Goal: Communication & Community: Answer question/provide support

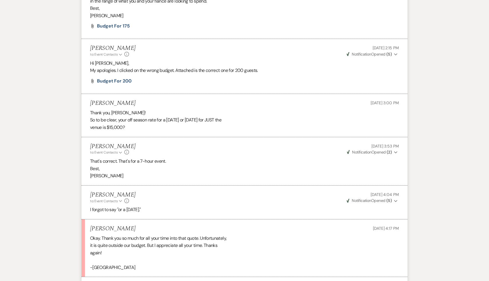
scroll to position [678, 0]
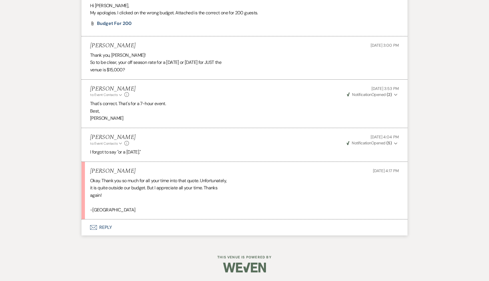
click at [107, 228] on button "Envelope Reply" at bounding box center [245, 227] width 326 height 16
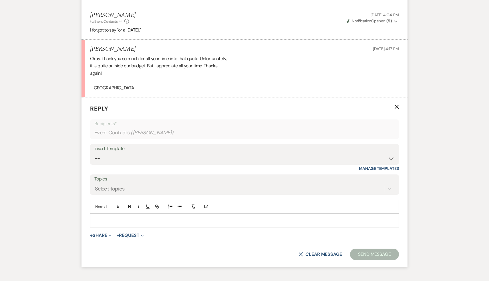
scroll to position [819, 0]
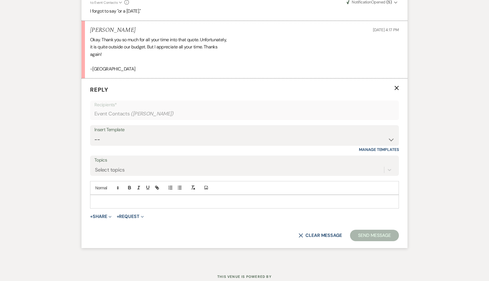
click at [124, 201] on p at bounding box center [245, 201] width 300 height 6
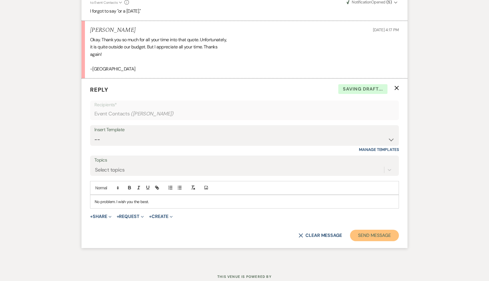
click at [388, 234] on button "Send Message" at bounding box center [374, 235] width 49 height 11
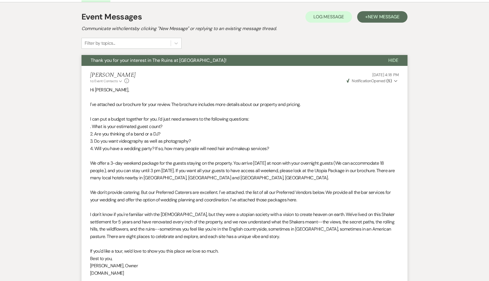
scroll to position [92, 0]
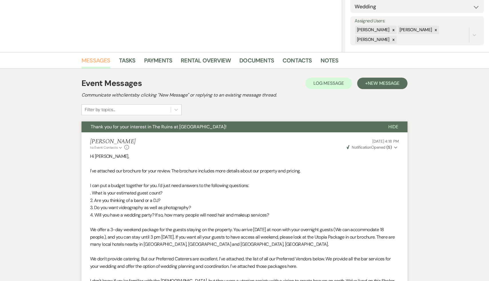
click at [98, 59] on link "Messages" at bounding box center [96, 62] width 29 height 13
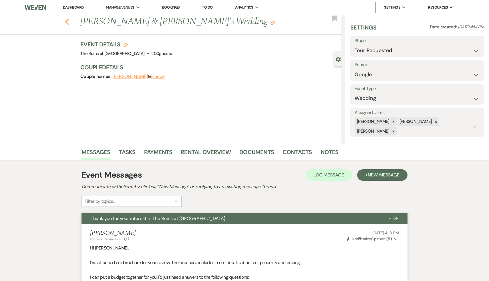
click at [65, 21] on icon "Previous" at bounding box center [67, 21] width 4 height 7
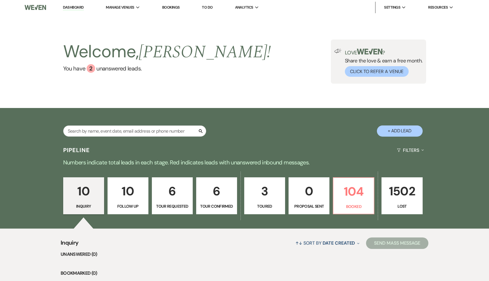
click at [172, 193] on p "6" at bounding box center [172, 190] width 33 height 19
select select "2"
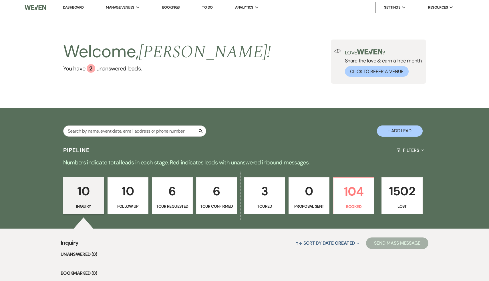
select select "2"
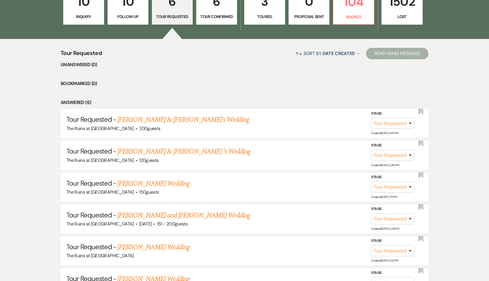
scroll to position [195, 0]
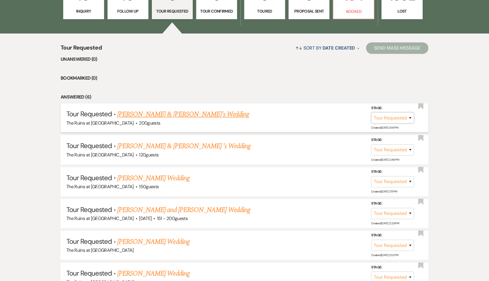
click at [411, 117] on select "Inquiry Follow Up Tour Requested Tour Confirmed Toured Proposal Sent Booked Lost" at bounding box center [392, 117] width 43 height 11
select select "8"
click at [332, 117] on select "Booked Elsewhere Budget Date Unavailable No Response Not a Good Match Capacity …" at bounding box center [312, 117] width 49 height 11
select select "7"
click at [402, 118] on button "Save" at bounding box center [403, 117] width 29 height 11
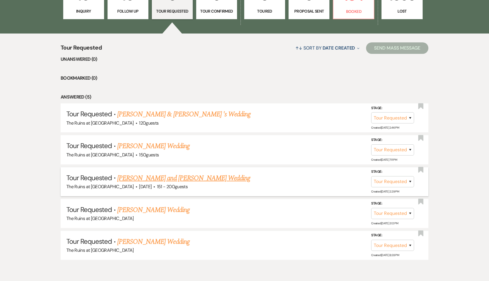
click at [176, 178] on link "[PERSON_NAME] and [PERSON_NAME] Wedding" at bounding box center [183, 178] width 133 height 10
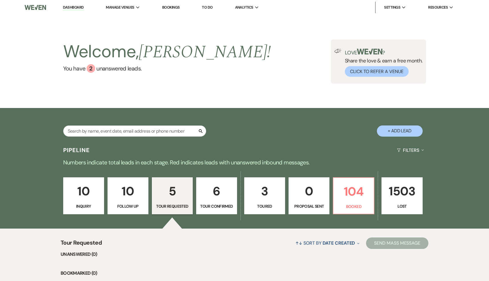
select select "2"
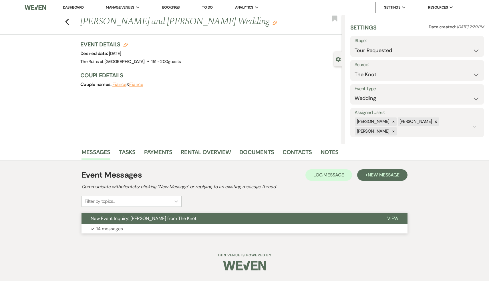
click at [156, 218] on span "New Event Inquiry: Claire Fitzpatrick from The Knot" at bounding box center [144, 218] width 106 height 6
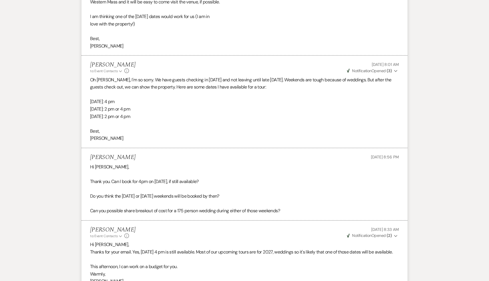
scroll to position [1611, 0]
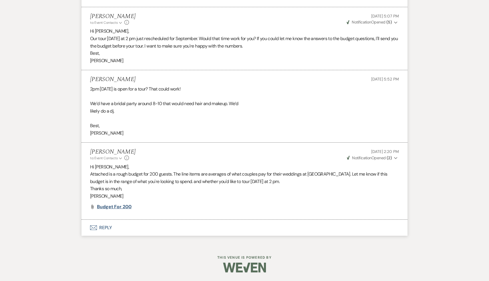
click at [120, 206] on span "Budget for 200" at bounding box center [114, 206] width 35 height 6
select select "2"
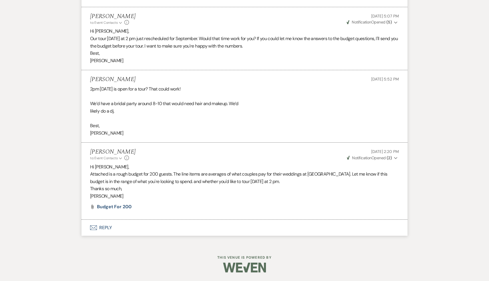
select select "2"
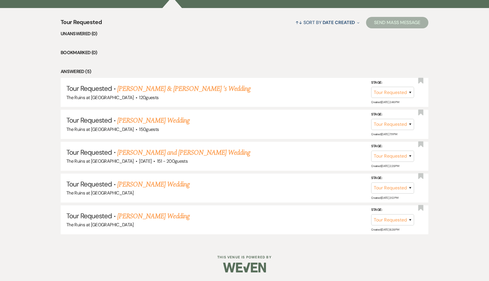
scroll to position [195, 0]
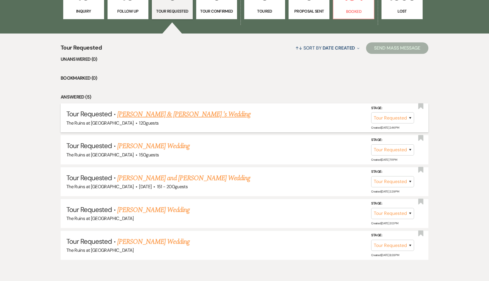
click at [157, 113] on link "[PERSON_NAME] & [PERSON_NAME] 's Wedding" at bounding box center [184, 114] width 134 height 10
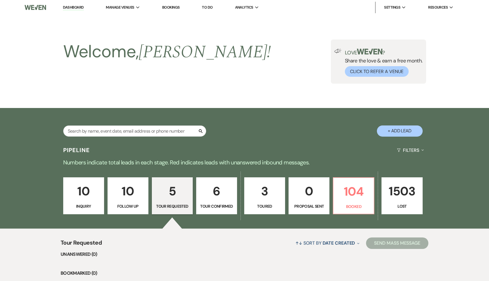
select select "2"
select select "20"
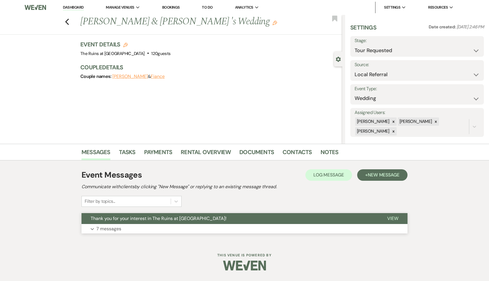
click at [162, 219] on span "Thank you for your interest in The Ruins at [GEOGRAPHIC_DATA]!" at bounding box center [159, 218] width 136 height 6
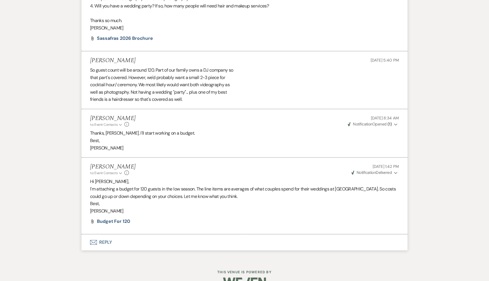
scroll to position [718, 0]
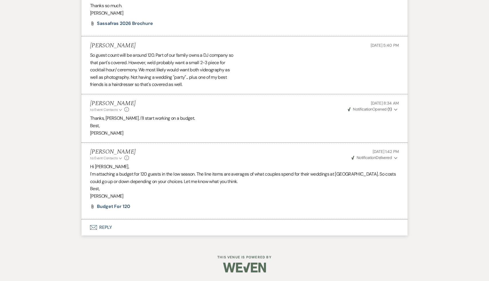
scroll to position [195, 0]
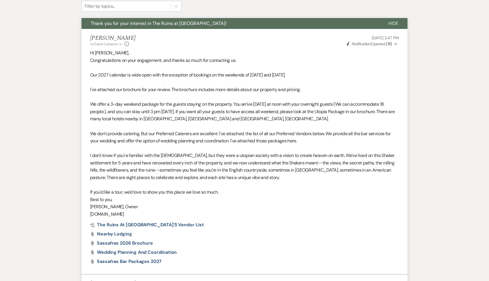
select select "2"
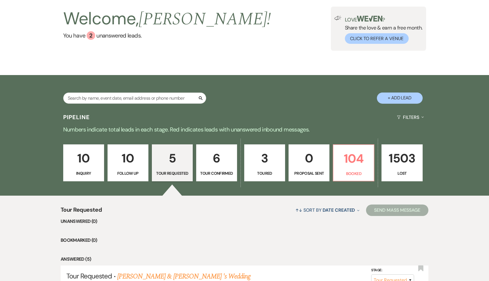
scroll to position [0, 0]
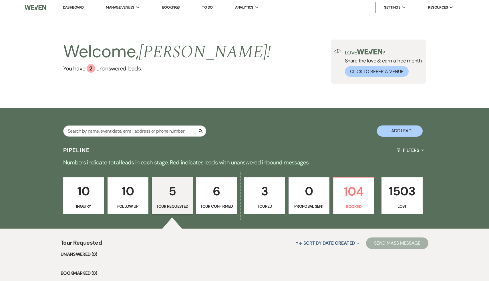
click at [72, 5] on li "Dashboard" at bounding box center [73, 7] width 26 height 11
click at [72, 8] on link "Dashboard" at bounding box center [73, 7] width 21 height 5
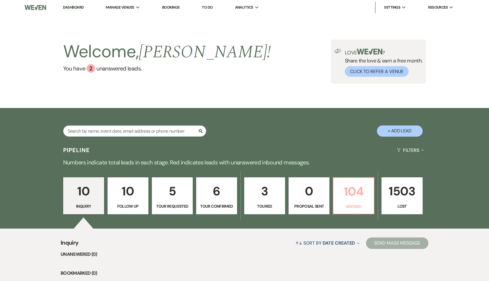
click at [355, 192] on p "104" at bounding box center [353, 191] width 33 height 19
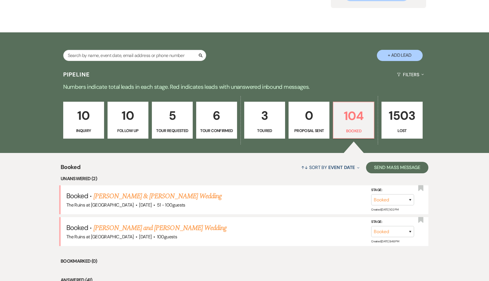
scroll to position [77, 0]
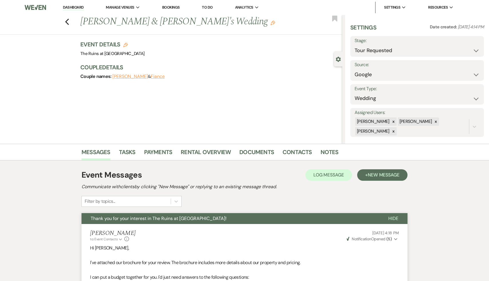
select select "2"
select select "6"
click at [67, 20] on use "button" at bounding box center [67, 22] width 4 height 6
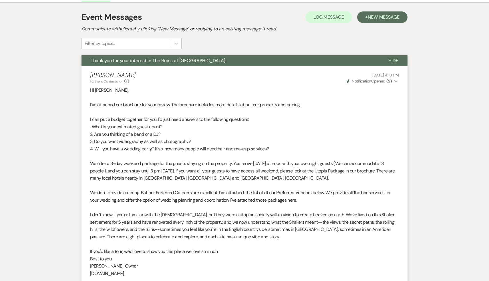
select select "2"
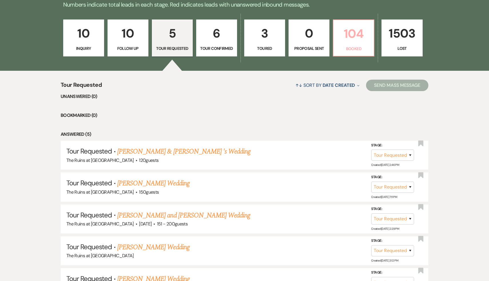
click at [353, 33] on p "104" at bounding box center [353, 33] width 33 height 19
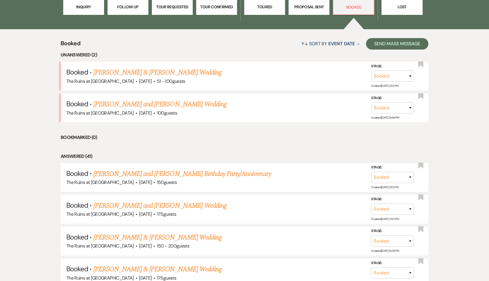
scroll to position [205, 0]
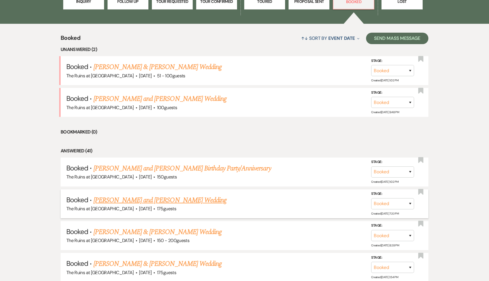
click at [181, 200] on link "[PERSON_NAME] and [PERSON_NAME] Wedding" at bounding box center [160, 200] width 133 height 10
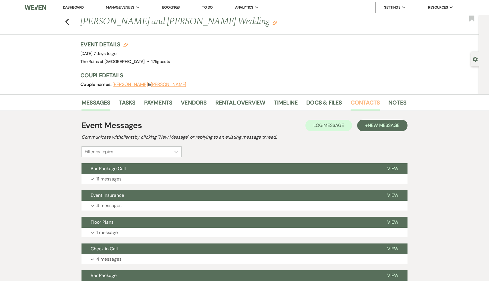
click at [367, 103] on link "Contacts" at bounding box center [365, 104] width 29 height 13
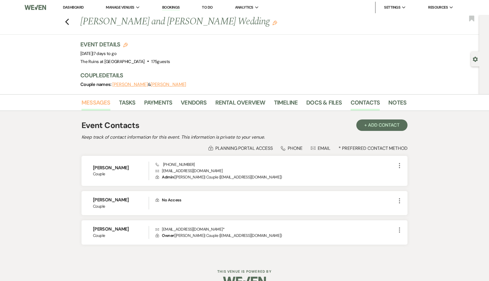
click at [93, 101] on link "Messages" at bounding box center [96, 104] width 29 height 13
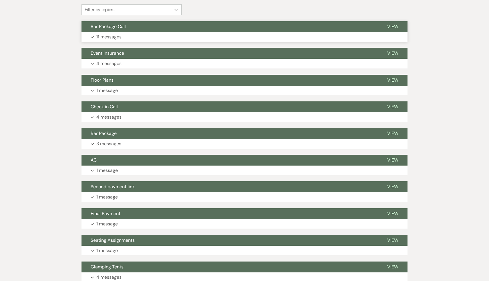
scroll to position [150, 0]
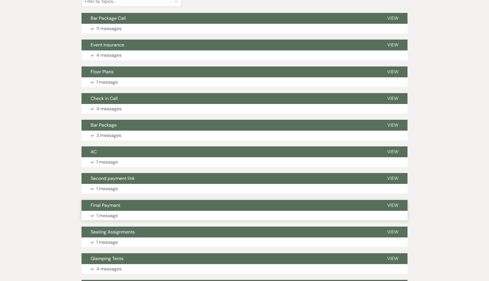
click at [111, 206] on span "Final Payment" at bounding box center [106, 205] width 30 height 6
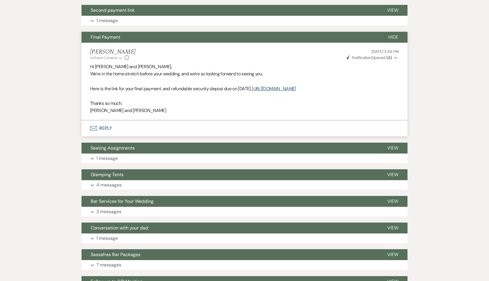
scroll to position [335, 0]
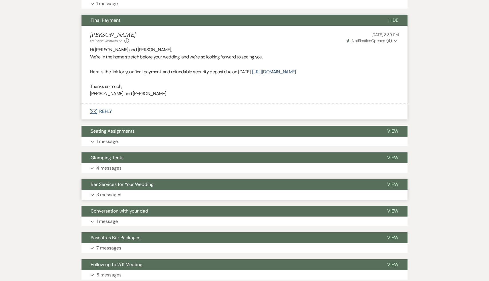
click at [143, 187] on span "Bar Services for Your Wedding" at bounding box center [122, 184] width 63 height 6
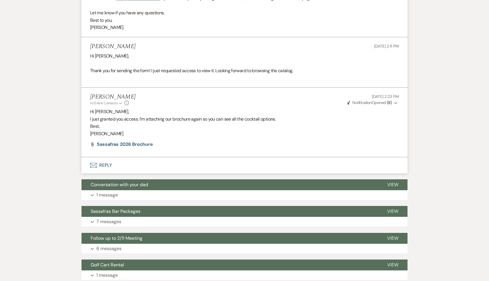
scroll to position [612, 0]
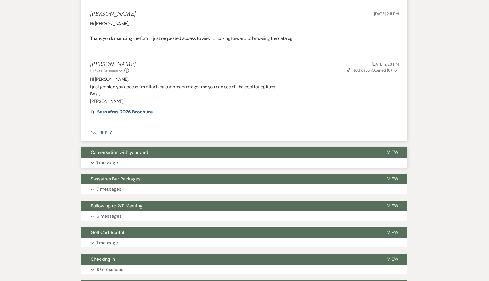
click at [135, 155] on span "Conversation with your dad" at bounding box center [120, 152] width 58 height 6
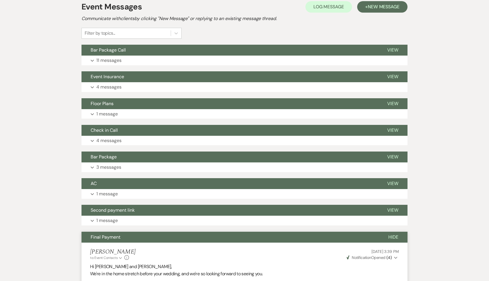
scroll to position [0, 0]
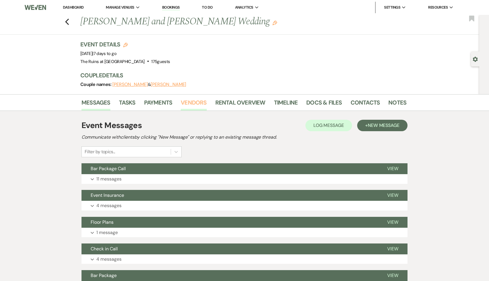
click at [200, 102] on link "Vendors" at bounding box center [194, 104] width 26 height 13
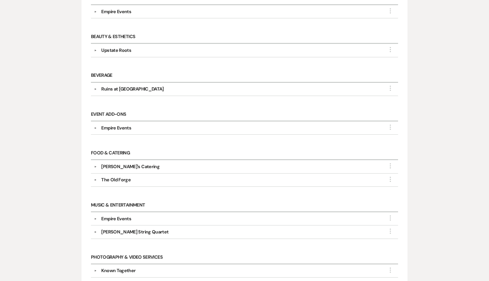
scroll to position [152, 0]
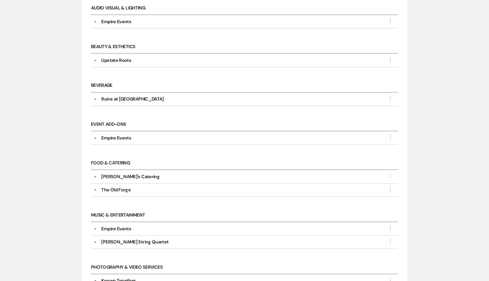
click at [119, 136] on div "Empire Events" at bounding box center [116, 138] width 30 height 7
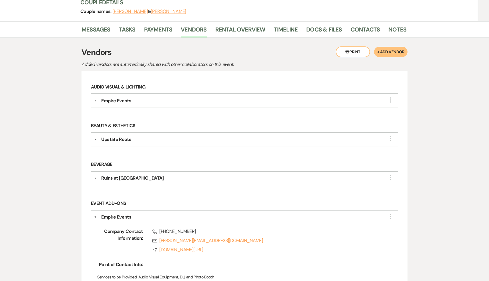
scroll to position [72, 0]
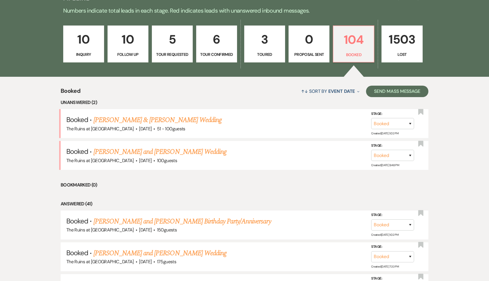
scroll to position [151, 0]
click at [347, 44] on p "104" at bounding box center [353, 39] width 33 height 19
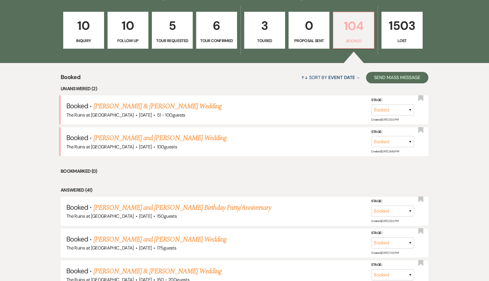
scroll to position [172, 0]
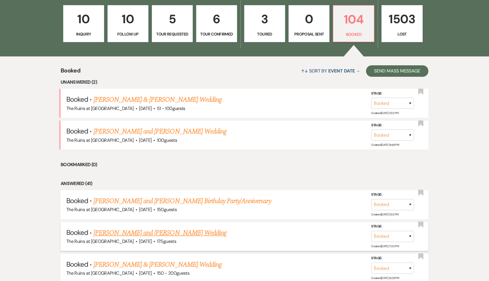
click at [177, 233] on link "[PERSON_NAME] and [PERSON_NAME] Wedding" at bounding box center [160, 233] width 133 height 10
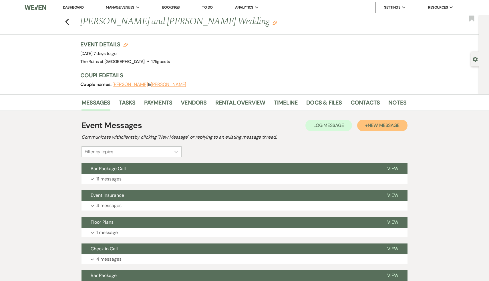
click at [380, 124] on span "New Message" at bounding box center [384, 125] width 32 height 6
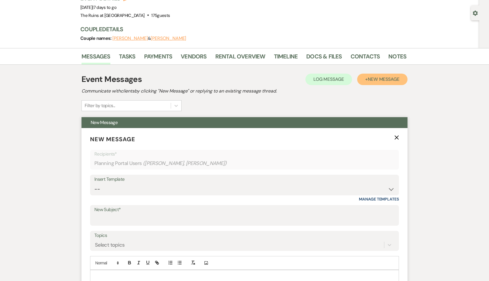
scroll to position [79, 0]
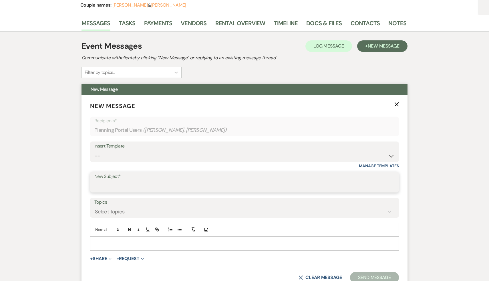
click at [170, 187] on input "New Subject*" at bounding box center [244, 186] width 301 height 11
type input "Bathroom Trailer"
click at [141, 242] on p at bounding box center [245, 243] width 300 height 6
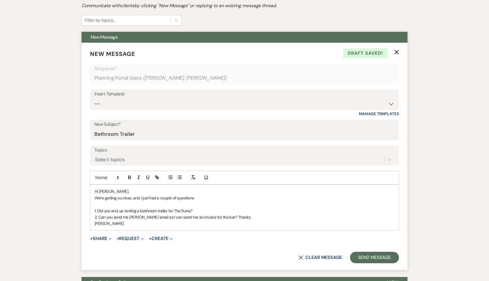
scroll to position [132, 0]
click at [383, 253] on button "Send Message" at bounding box center [374, 256] width 49 height 11
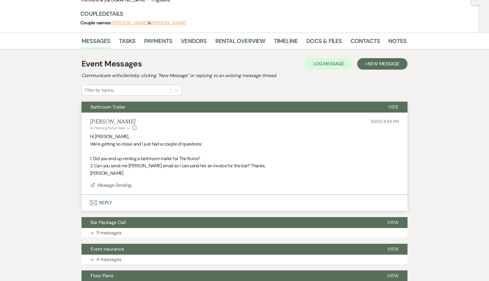
scroll to position [0, 0]
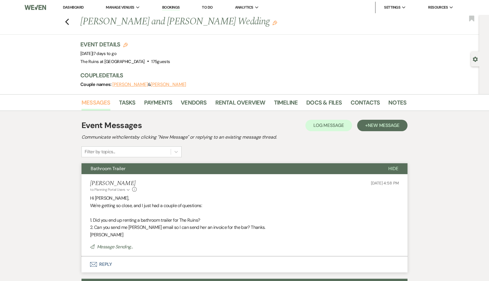
click at [100, 101] on link "Messages" at bounding box center [96, 104] width 29 height 13
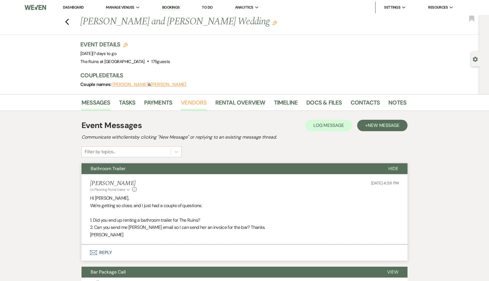
click at [194, 101] on link "Vendors" at bounding box center [194, 104] width 26 height 13
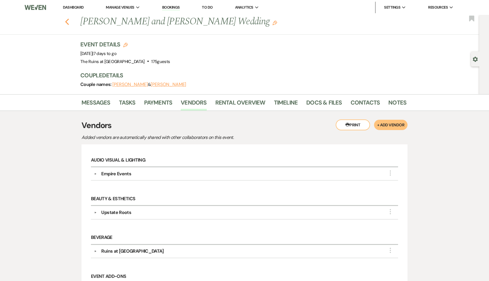
click at [67, 21] on icon "Previous" at bounding box center [67, 21] width 4 height 7
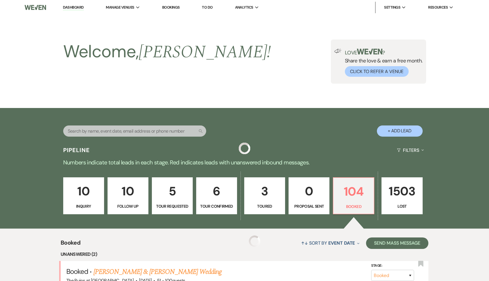
scroll to position [172, 0]
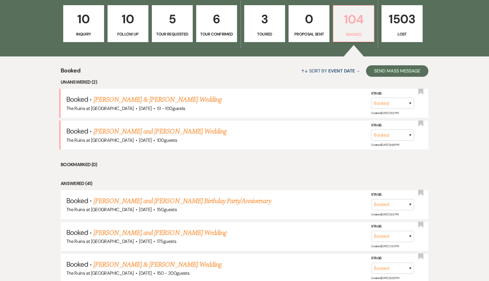
click at [351, 22] on p "104" at bounding box center [353, 19] width 33 height 19
